Goal: Find specific page/section: Find specific page/section

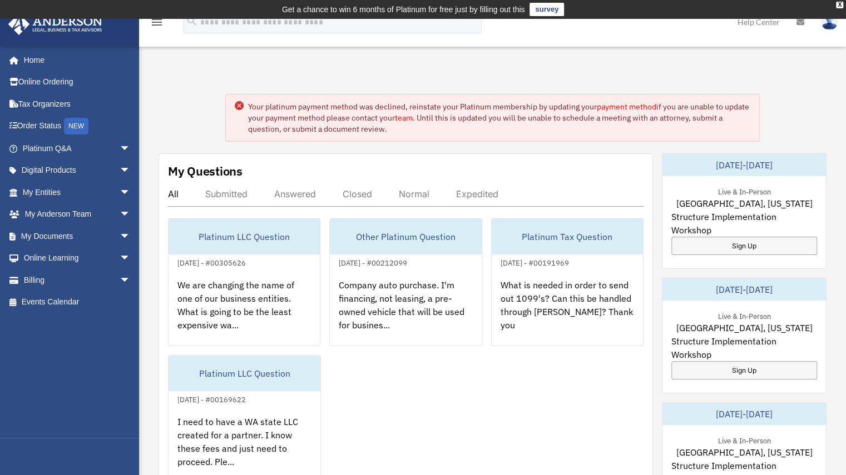
click at [628, 110] on link "payment method" at bounding box center [626, 107] width 59 height 10
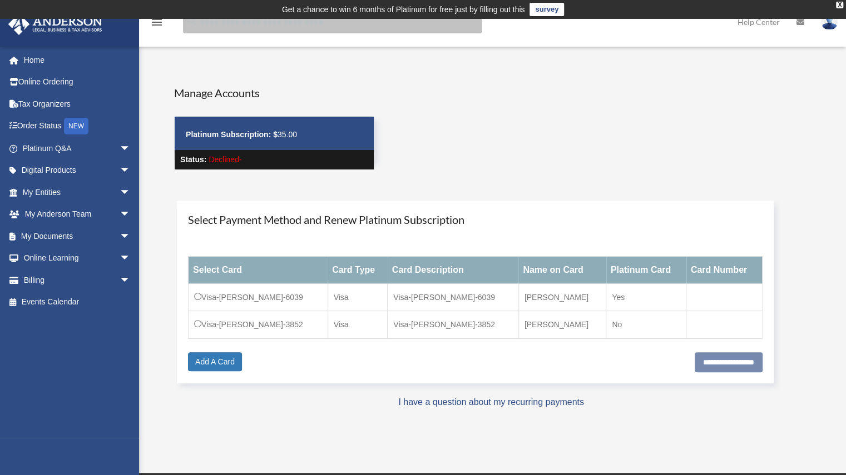
click at [350, 25] on input "search" at bounding box center [332, 22] width 299 height 22
type input "********"
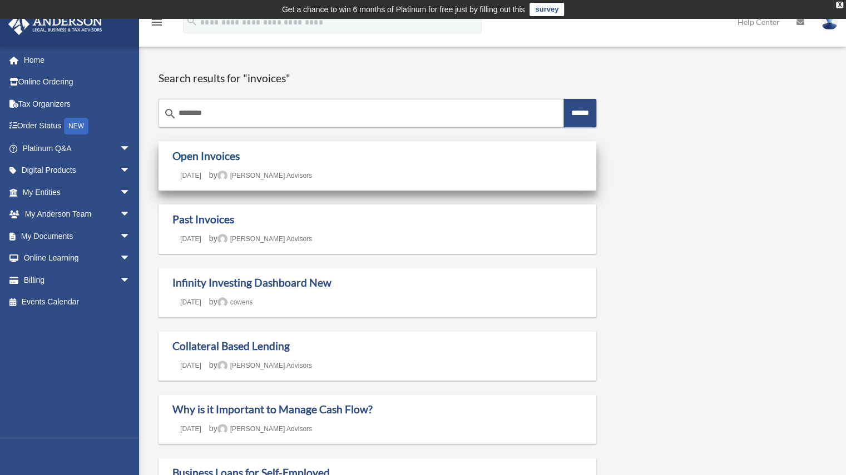
click at [212, 155] on link "Open Invoices" at bounding box center [205, 156] width 67 height 13
